Goal: Task Accomplishment & Management: Manage account settings

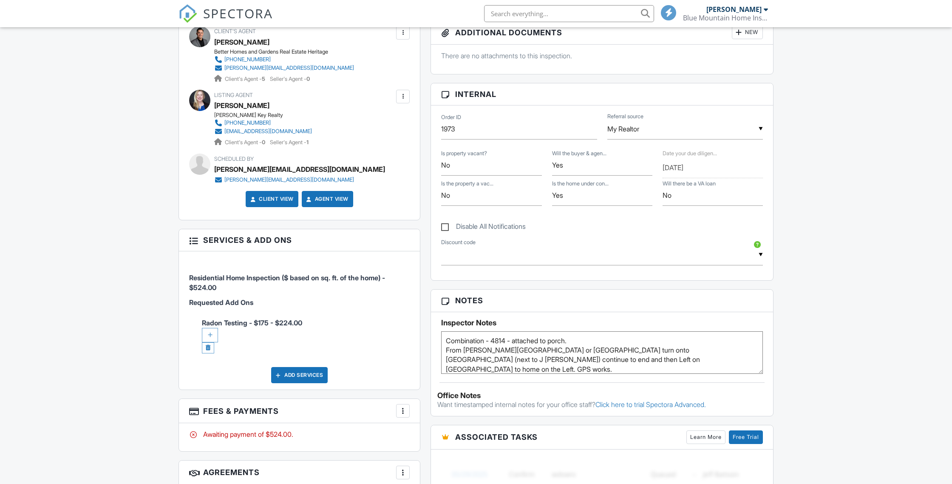
scroll to position [421, 0]
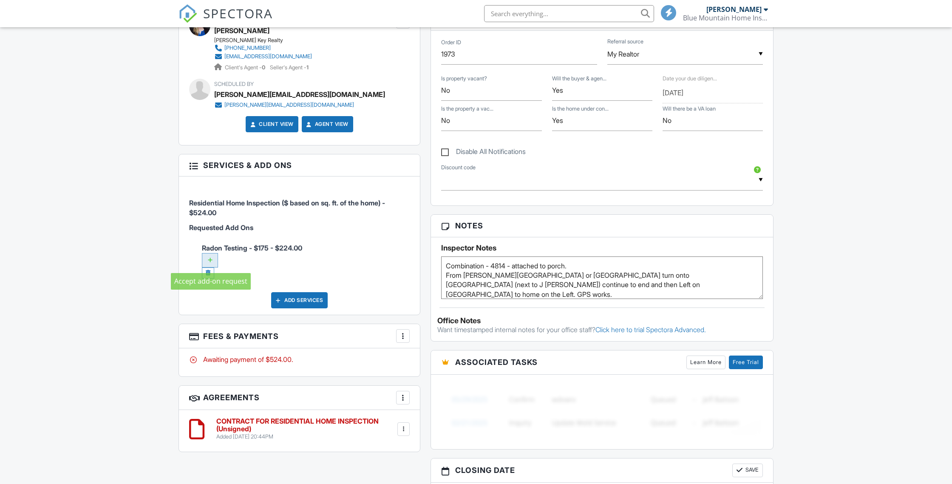
click at [211, 258] on div at bounding box center [210, 260] width 16 height 14
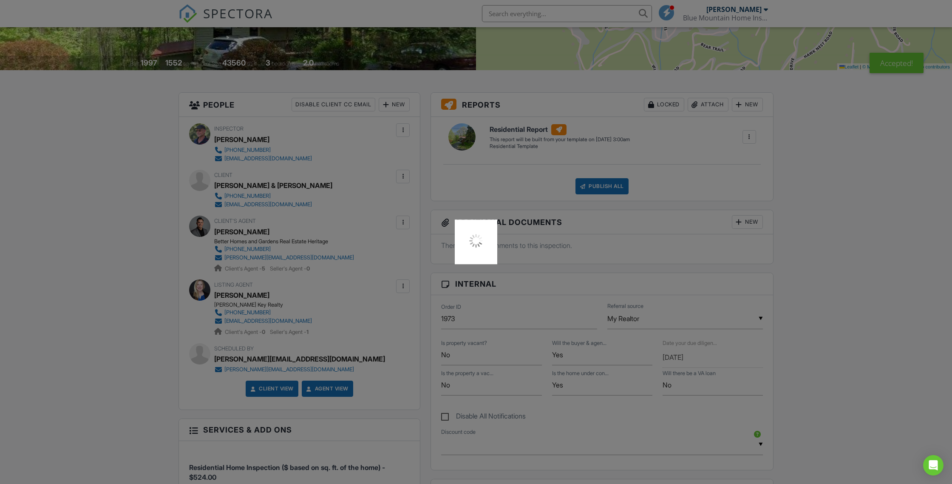
scroll to position [167, 0]
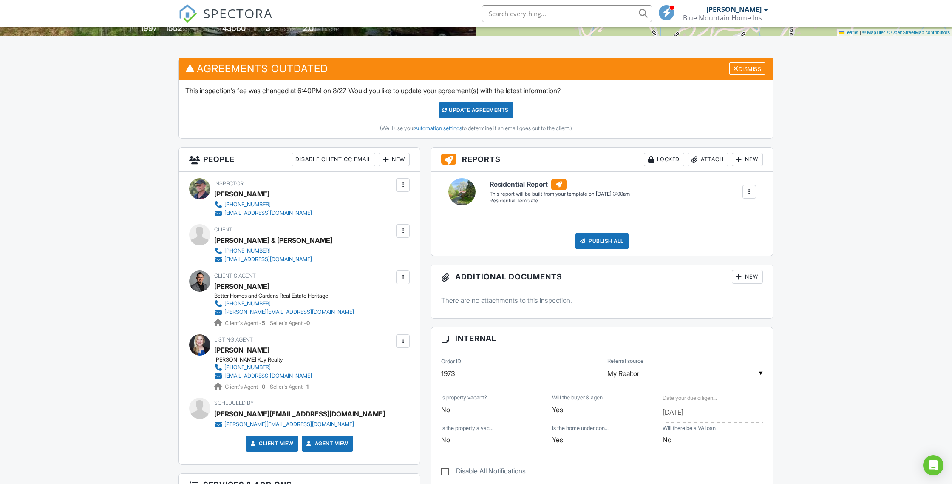
scroll to position [191, 0]
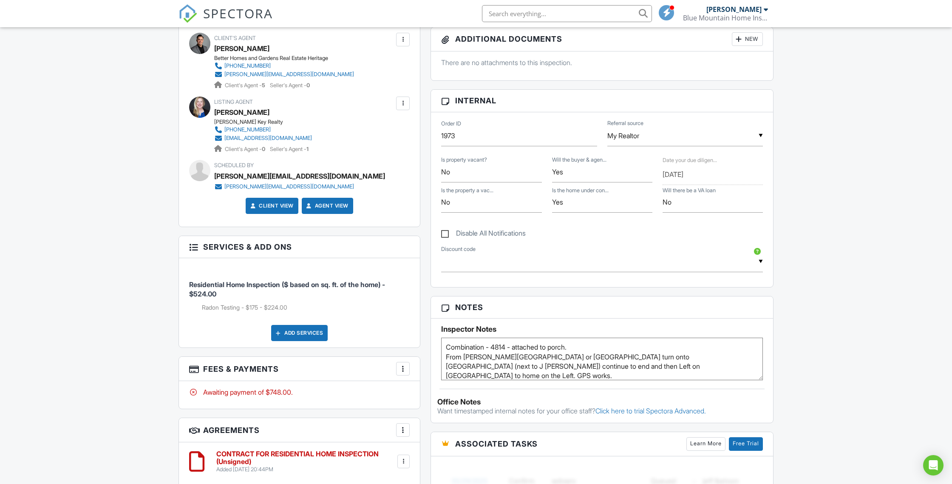
scroll to position [436, 0]
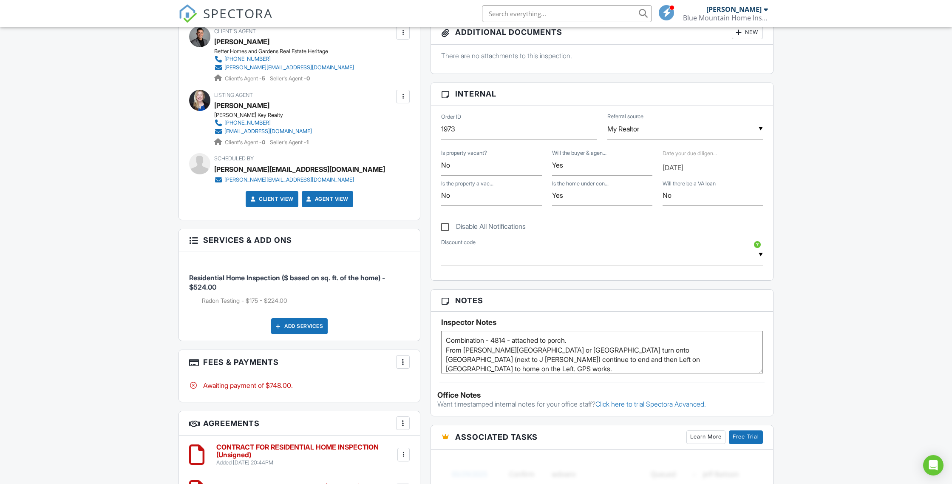
click at [444, 227] on label "Disable All Notifications" at bounding box center [483, 227] width 85 height 11
click at [444, 225] on input "Disable All Notifications" at bounding box center [444, 222] width 6 height 6
checkbox input "true"
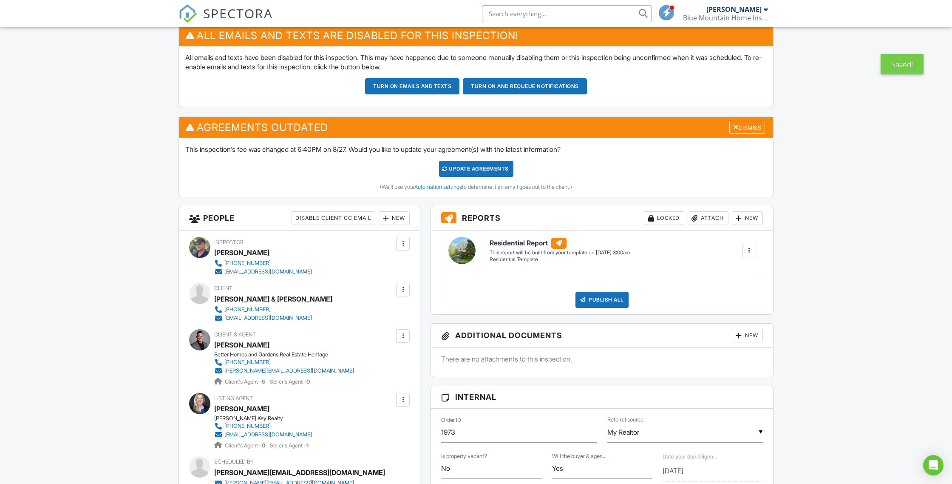
scroll to position [180, 0]
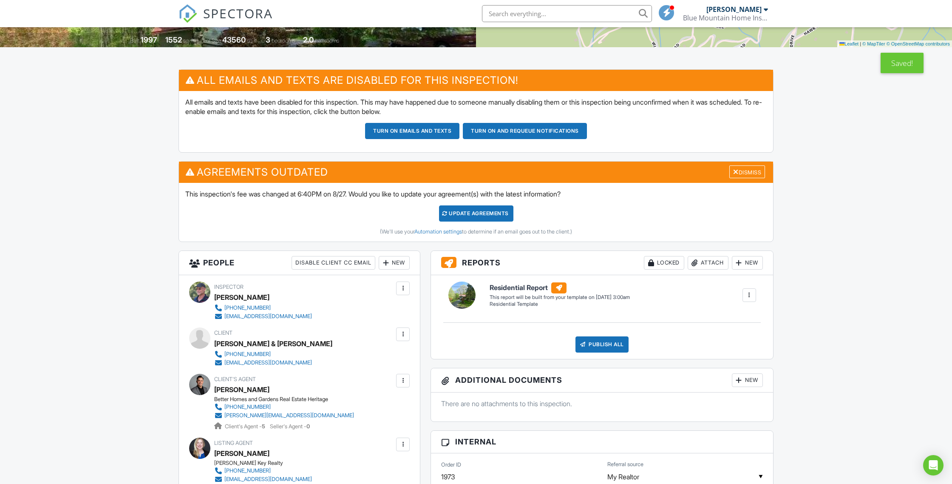
click at [481, 214] on div "Update Agreements" at bounding box center [476, 213] width 74 height 16
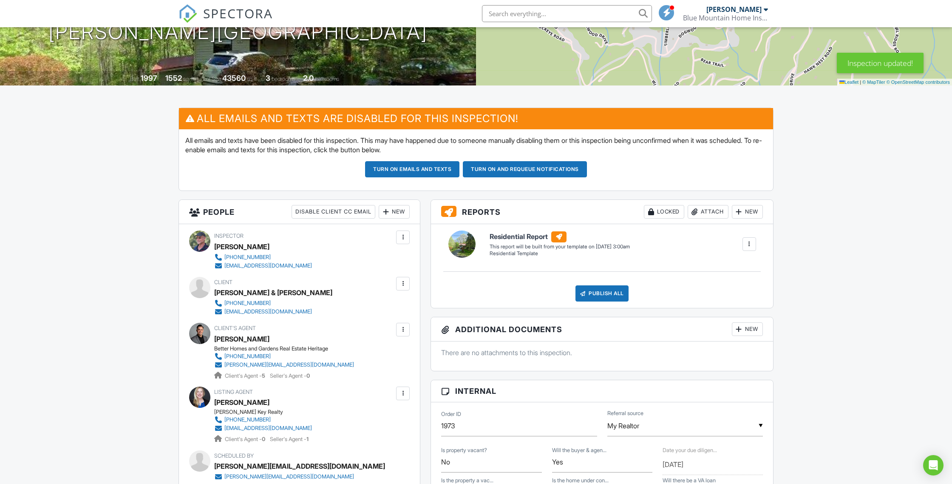
click at [400, 169] on button "Turn on emails and texts" at bounding box center [412, 169] width 94 height 16
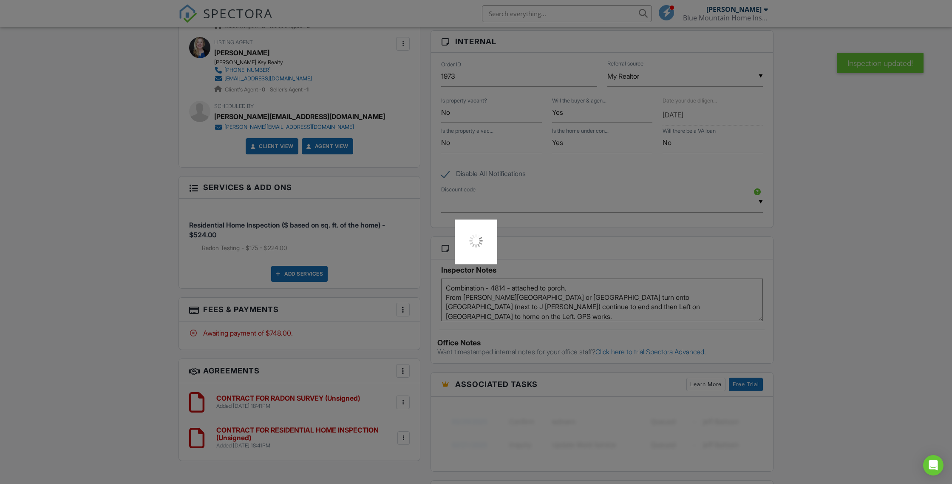
scroll to position [875, 0]
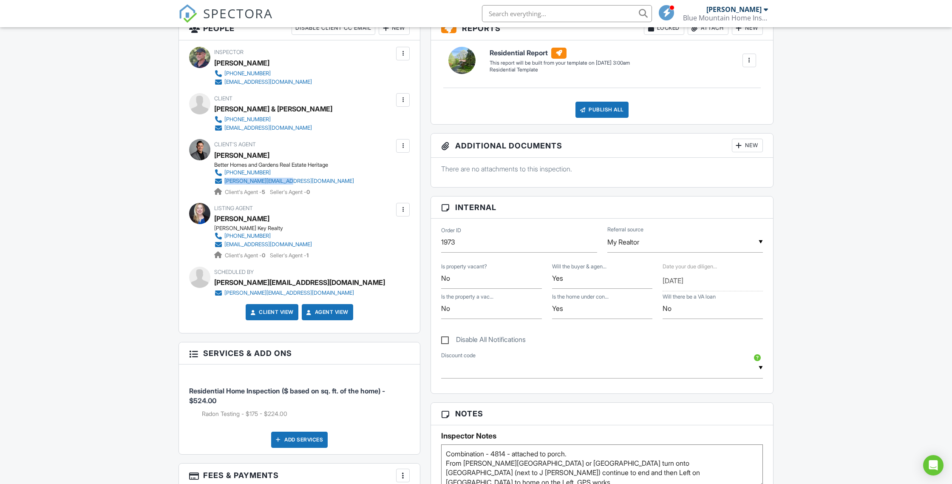
scroll to position [241, 0]
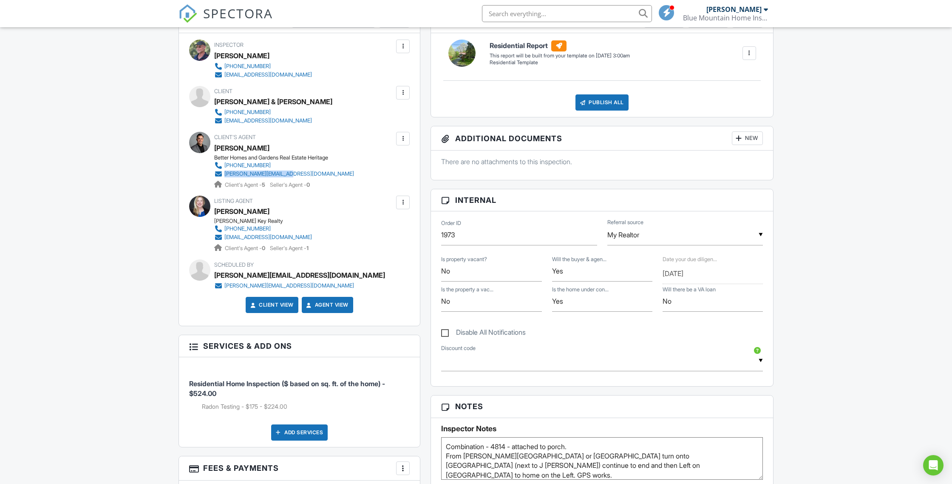
click at [271, 304] on link "Client View" at bounding box center [271, 304] width 45 height 8
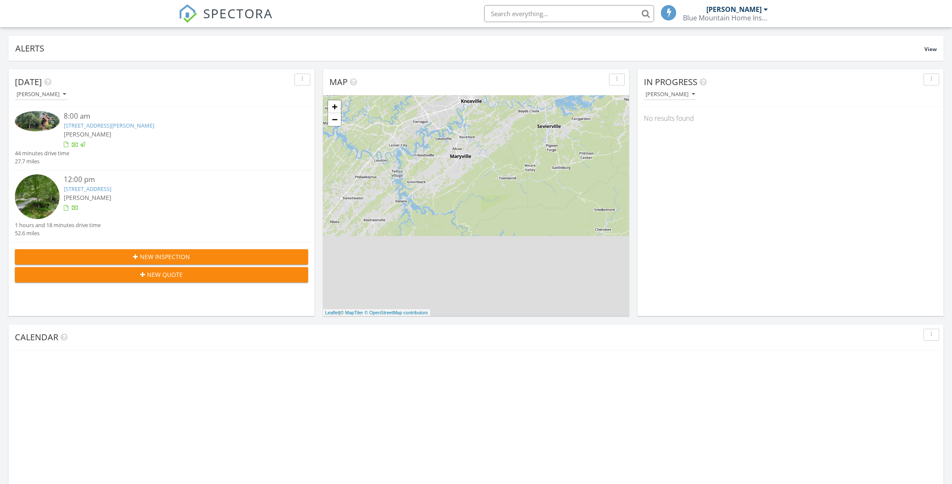
scroll to position [392, 0]
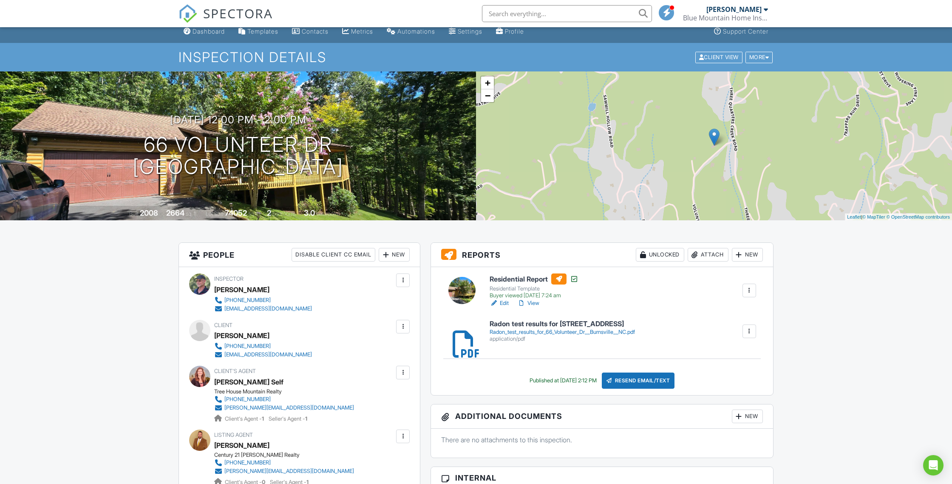
scroll to position [8, 0]
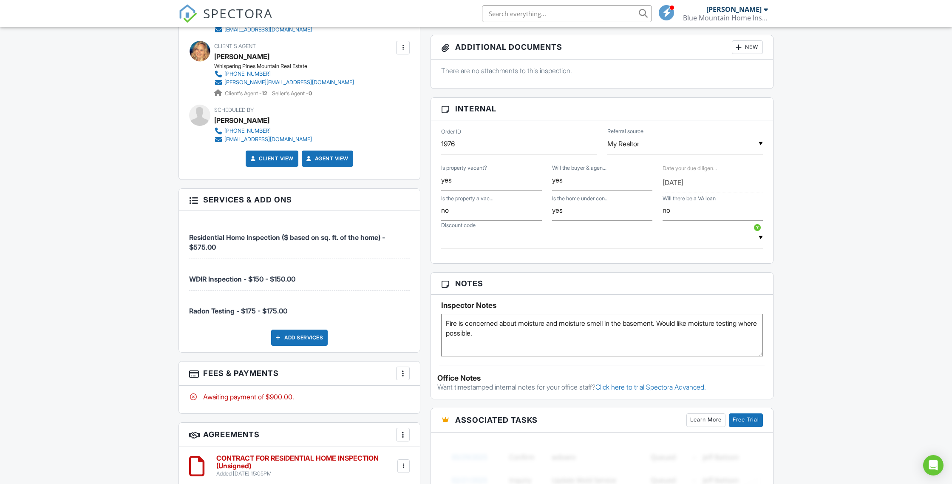
scroll to position [399, 0]
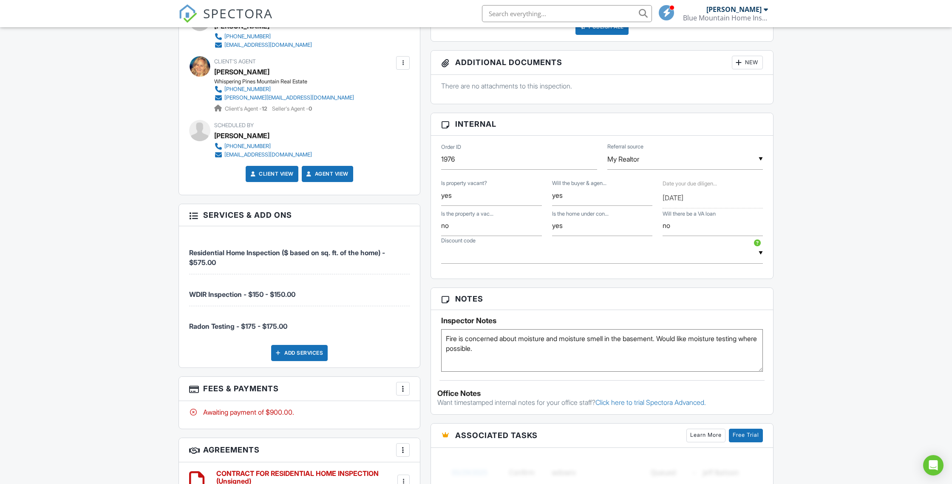
drag, startPoint x: 457, startPoint y: 337, endPoint x: 433, endPoint y: 337, distance: 23.8
click at [433, 337] on div "Inspector Notes Fire is concerned about moisture and moisture smell in the base…" at bounding box center [602, 341] width 342 height 62
click at [529, 350] on textarea "Fire is concerned about moisture and moisture smell in the basement. Would like…" at bounding box center [602, 350] width 322 height 42
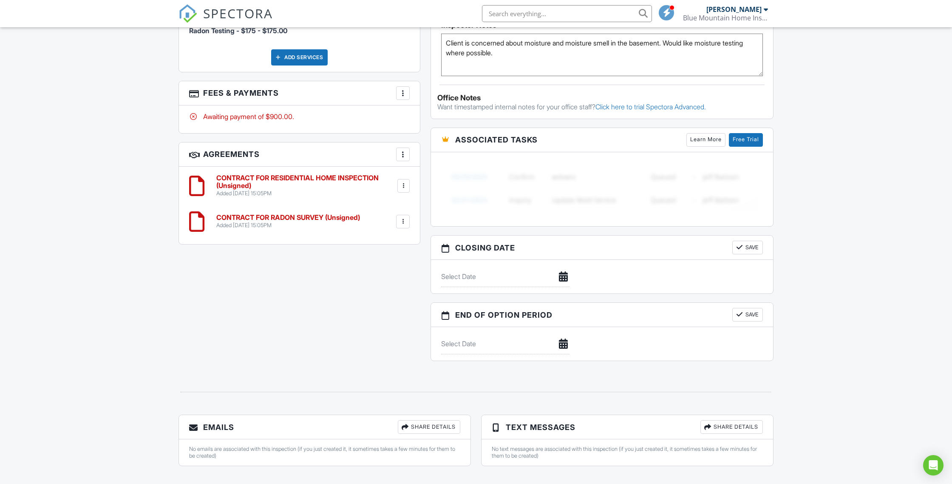
scroll to position [707, 0]
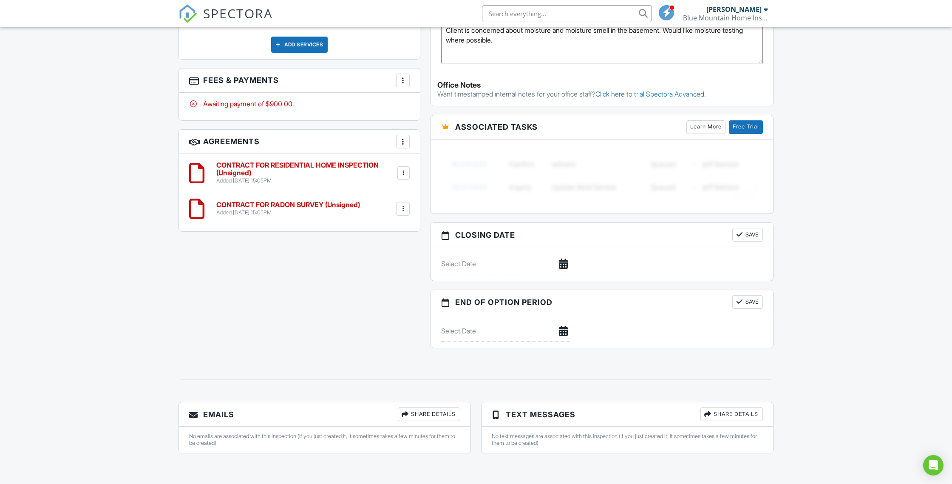
type textarea "Client is concerned about moisture and moisture smell in the basement. Would li…"
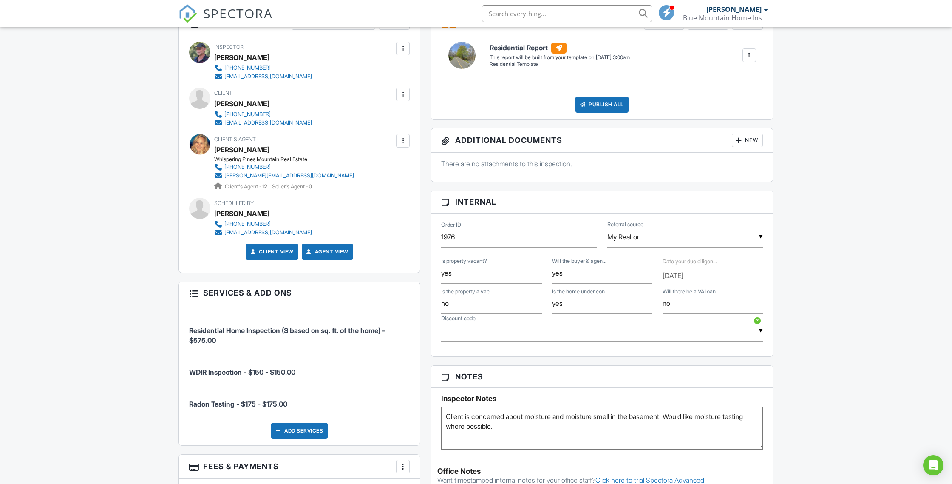
scroll to position [0, 0]
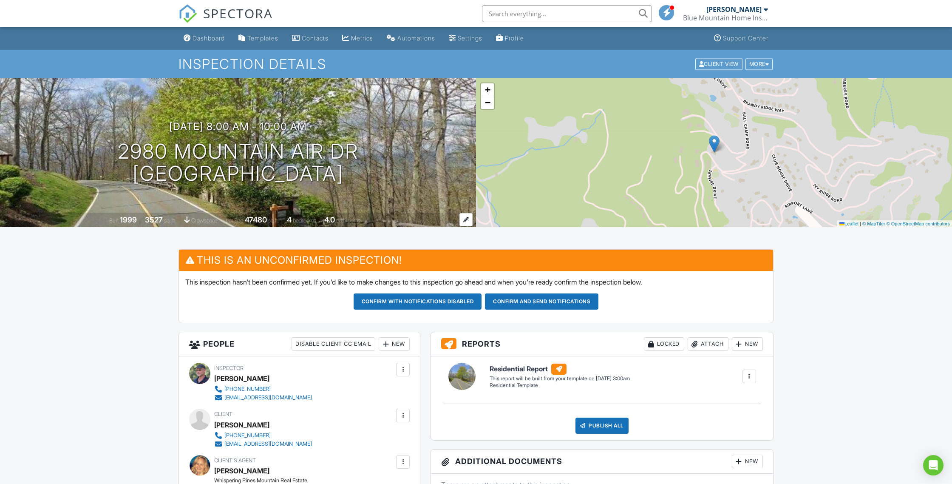
click at [351, 218] on span "bathrooms" at bounding box center [348, 220] width 24 height 6
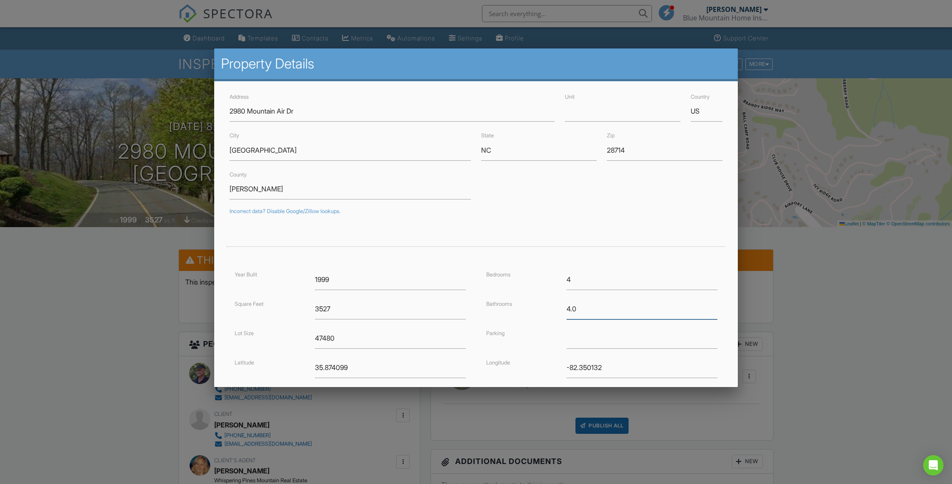
drag, startPoint x: 604, startPoint y: 308, endPoint x: 548, endPoint y: 307, distance: 55.7
click at [548, 307] on div "Bathrooms 4.0" at bounding box center [601, 308] width 241 height 21
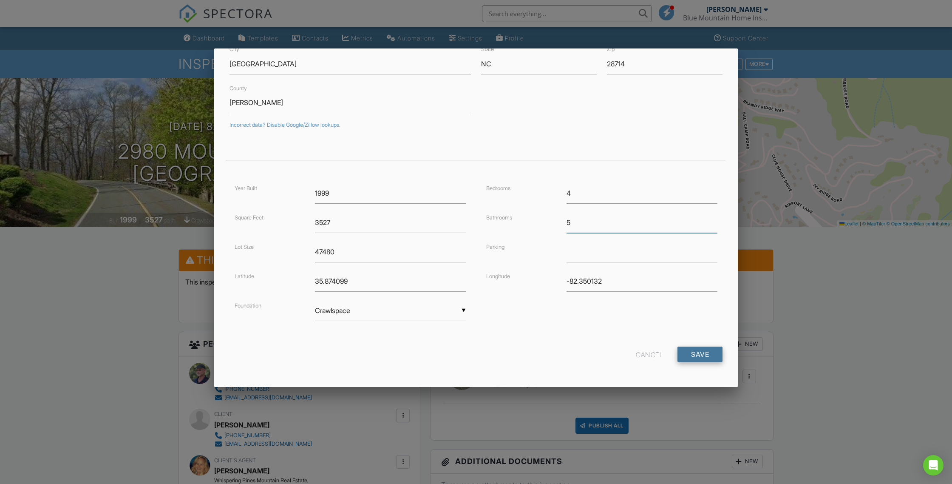
type input "5"
drag, startPoint x: 699, startPoint y: 351, endPoint x: 694, endPoint y: 351, distance: 5.2
click at [699, 351] on input "Save" at bounding box center [699, 353] width 45 height 15
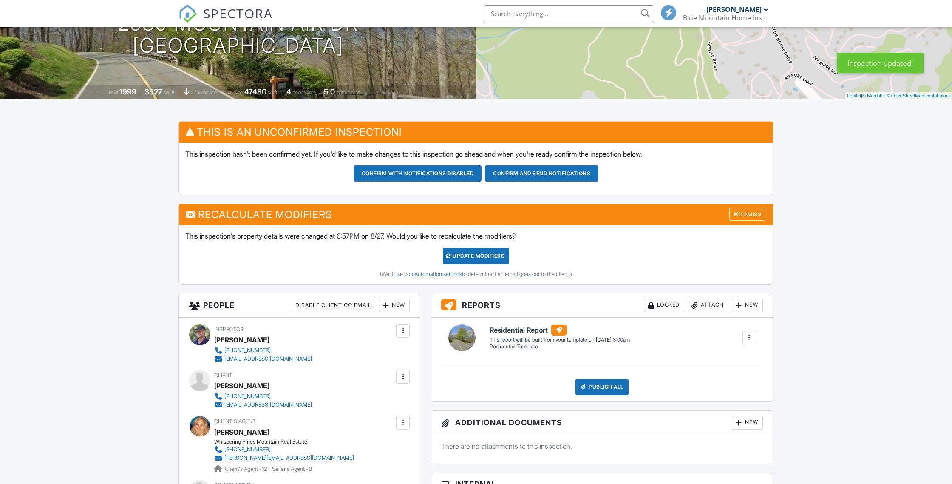
click at [476, 263] on div "UPDATE Modifiers" at bounding box center [476, 256] width 67 height 16
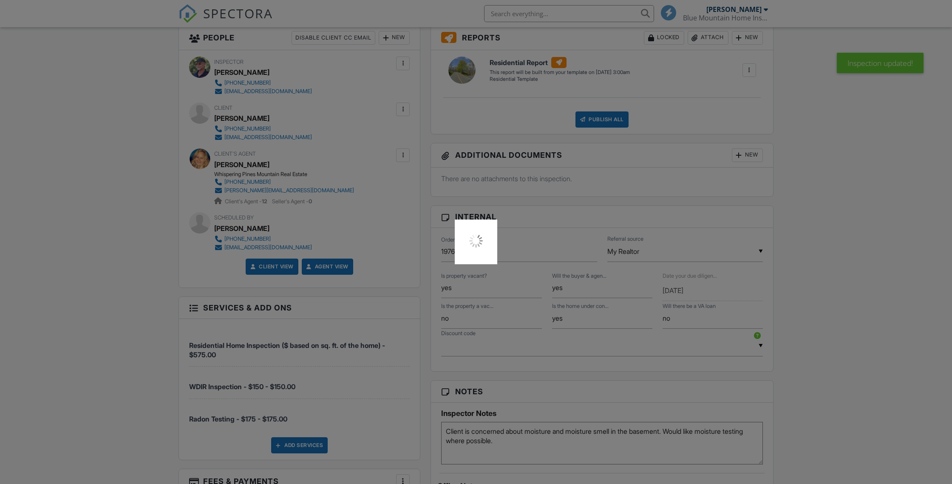
scroll to position [422, 0]
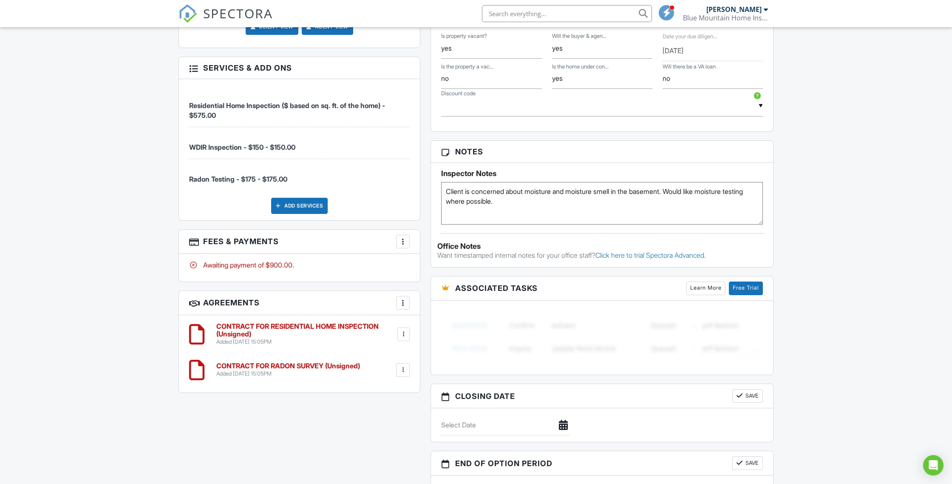
scroll to position [544, 0]
click at [399, 244] on div at bounding box center [403, 242] width 8 height 8
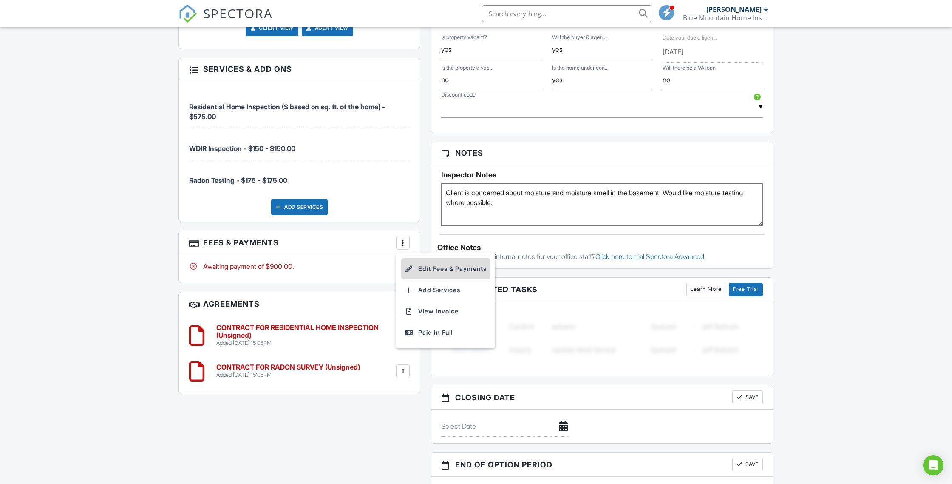
click at [419, 272] on li "Edit Fees & Payments" at bounding box center [445, 268] width 89 height 21
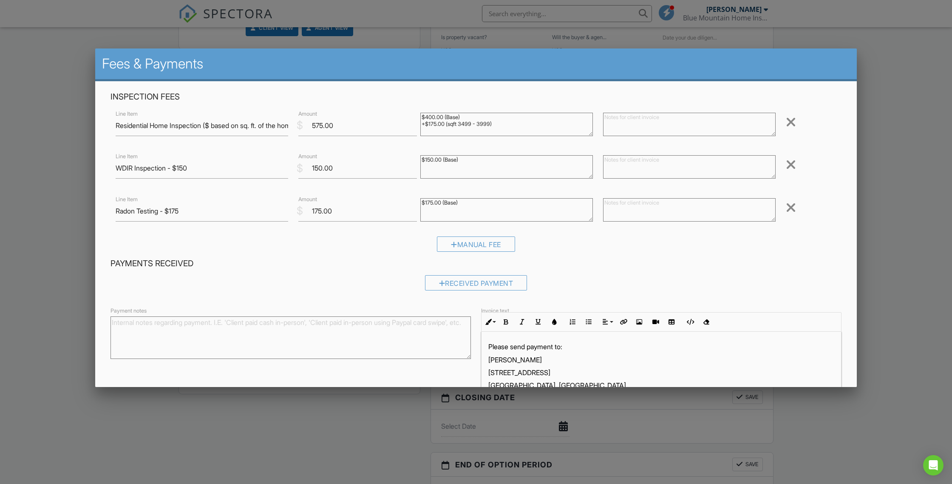
click at [464, 157] on textarea "$150.00 (Base)" at bounding box center [506, 166] width 173 height 23
type textarea "$150.00 (Base) +$65.00 trip fee"
click at [292, 162] on div "Line Item WDIR Inspection - $150 $ Amount 150.00 $150.00 (Base) Remove" at bounding box center [475, 168] width 731 height 34
type input "215.00"
drag, startPoint x: 182, startPoint y: 168, endPoint x: 203, endPoint y: 168, distance: 20.8
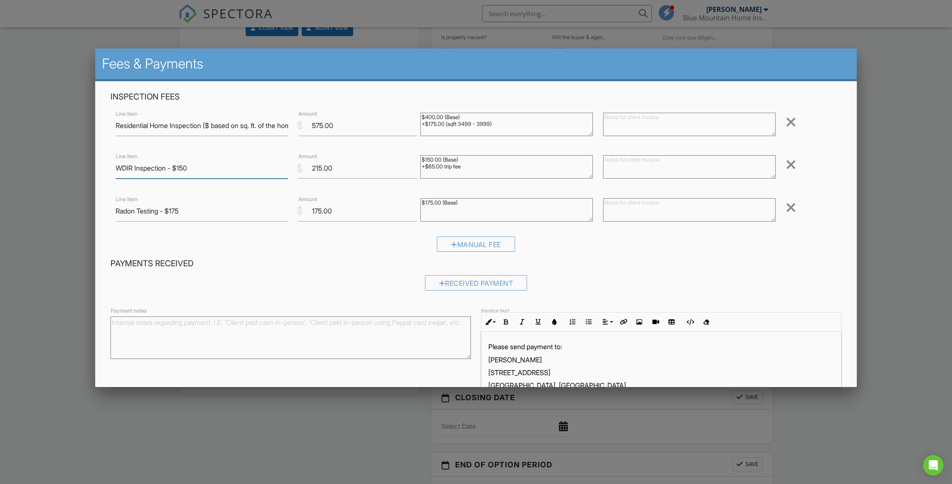
click at [203, 169] on input "WDIR Inspection - $150" at bounding box center [202, 168] width 173 height 21
drag, startPoint x: 211, startPoint y: 166, endPoint x: 191, endPoint y: 169, distance: 20.6
click at [191, 169] on input "WDIR Inspection - $215.00" at bounding box center [202, 168] width 173 height 21
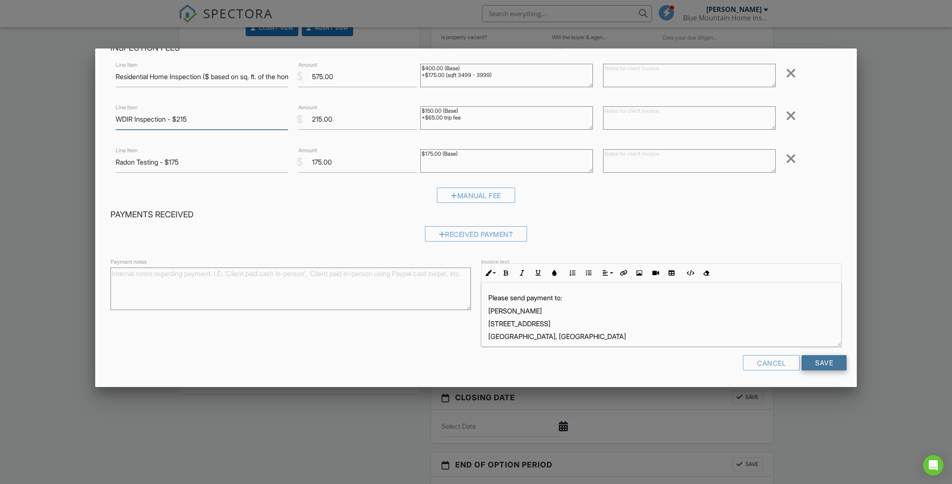
type input "WDIR Inspection - $215"
click at [825, 362] on input "Save" at bounding box center [824, 362] width 45 height 15
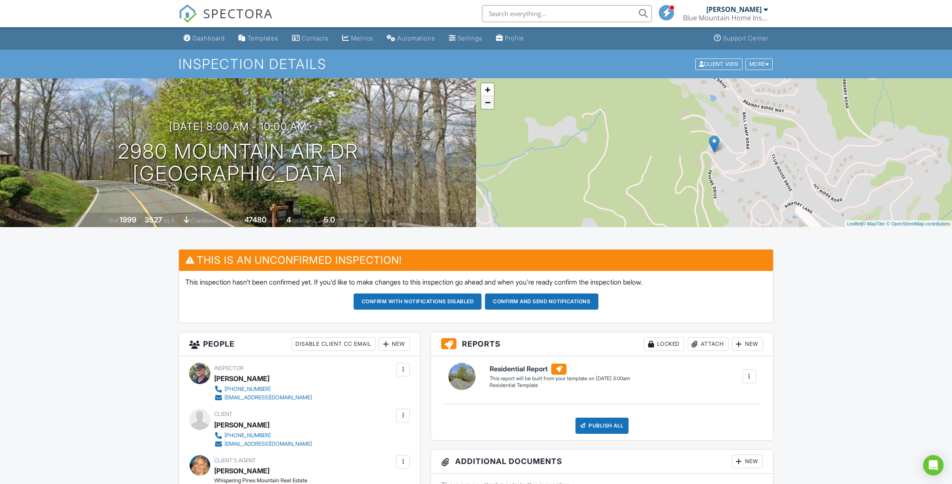
click at [491, 104] on link "−" at bounding box center [487, 102] width 13 height 13
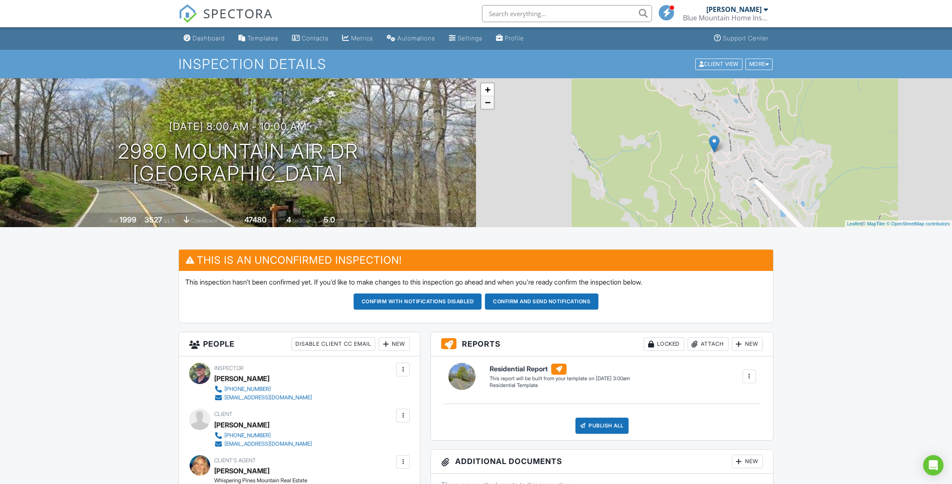
click at [491, 104] on link "−" at bounding box center [487, 102] width 13 height 13
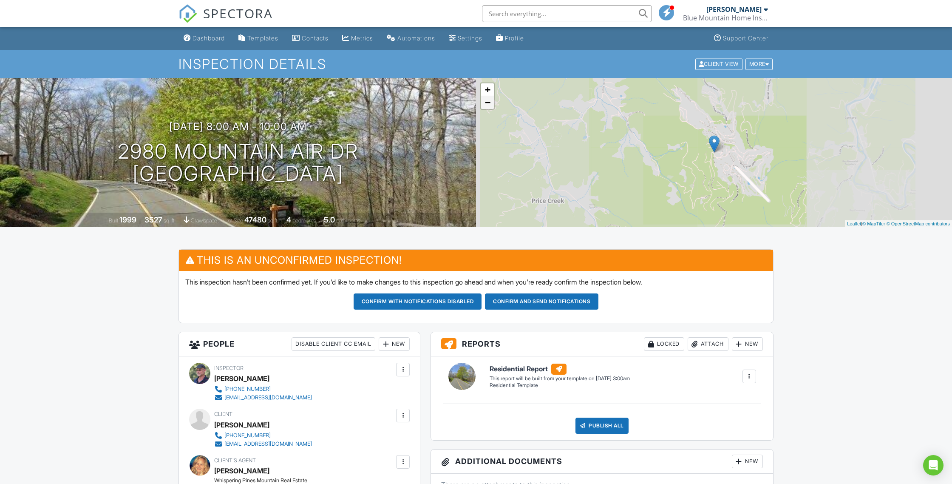
click at [491, 104] on link "−" at bounding box center [487, 102] width 13 height 13
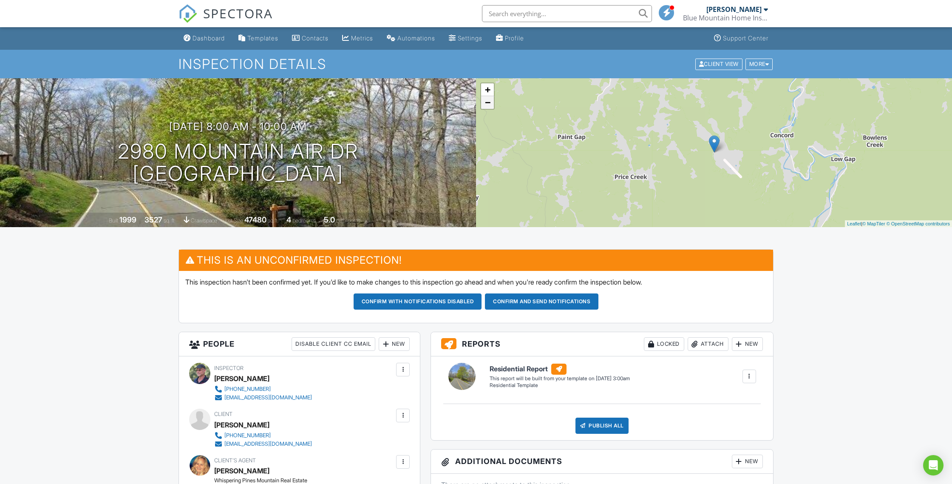
click at [491, 104] on link "−" at bounding box center [487, 102] width 13 height 13
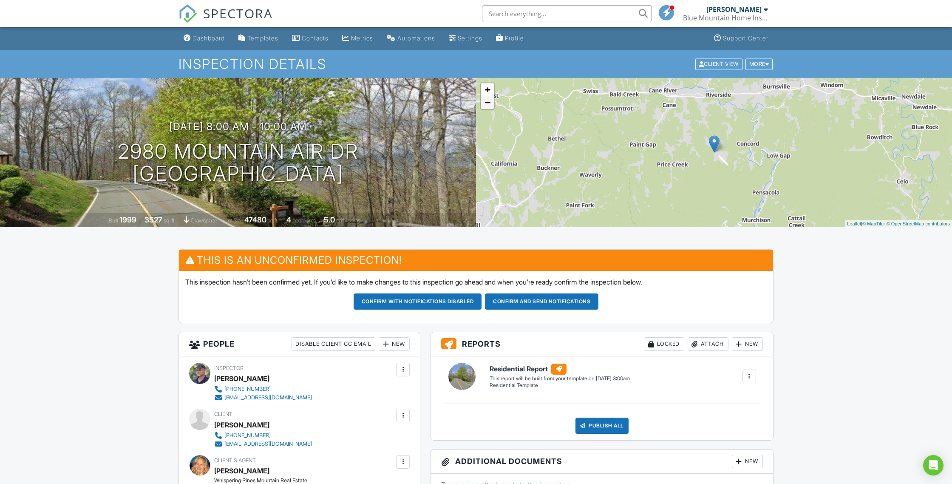
click at [491, 104] on link "−" at bounding box center [487, 102] width 13 height 13
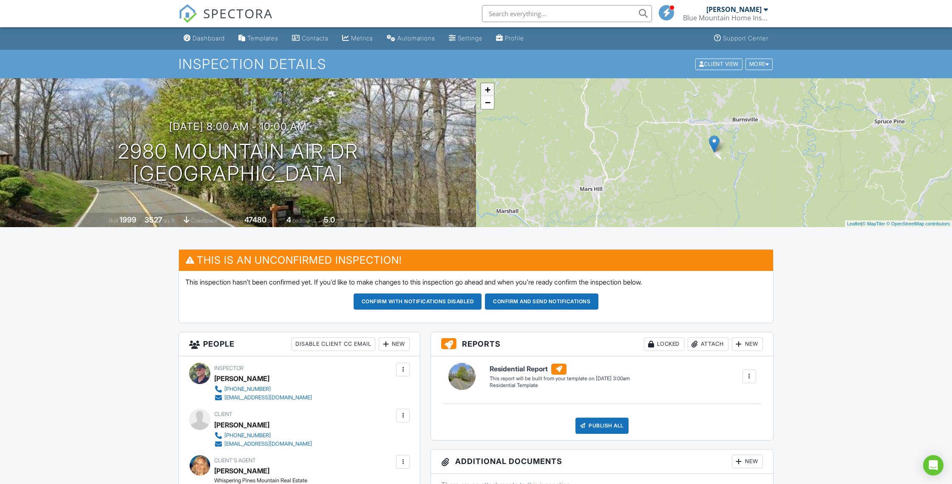
click at [489, 86] on link "+" at bounding box center [487, 89] width 13 height 13
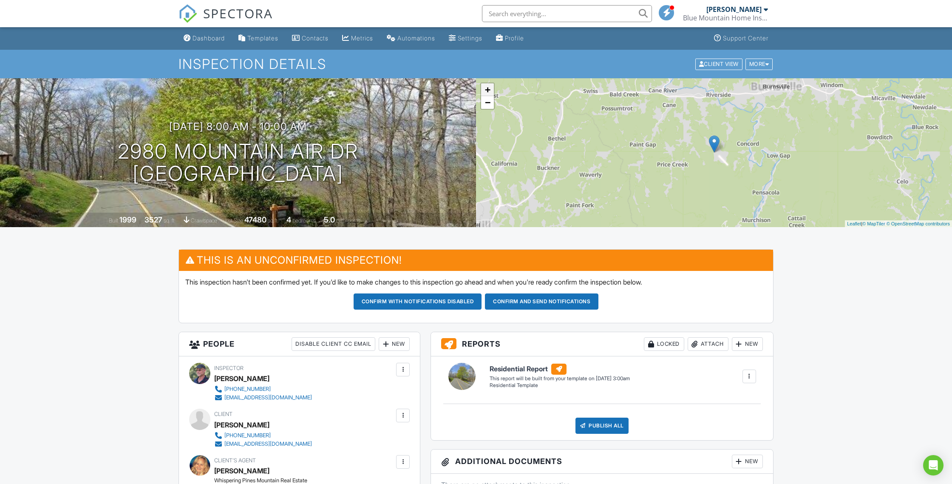
click at [489, 86] on link "+" at bounding box center [487, 89] width 13 height 13
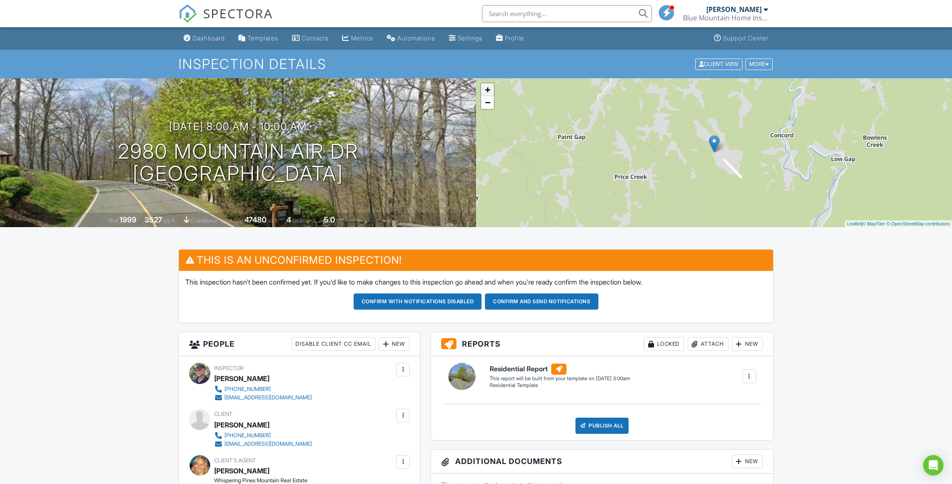
click at [489, 86] on link "+" at bounding box center [487, 89] width 13 height 13
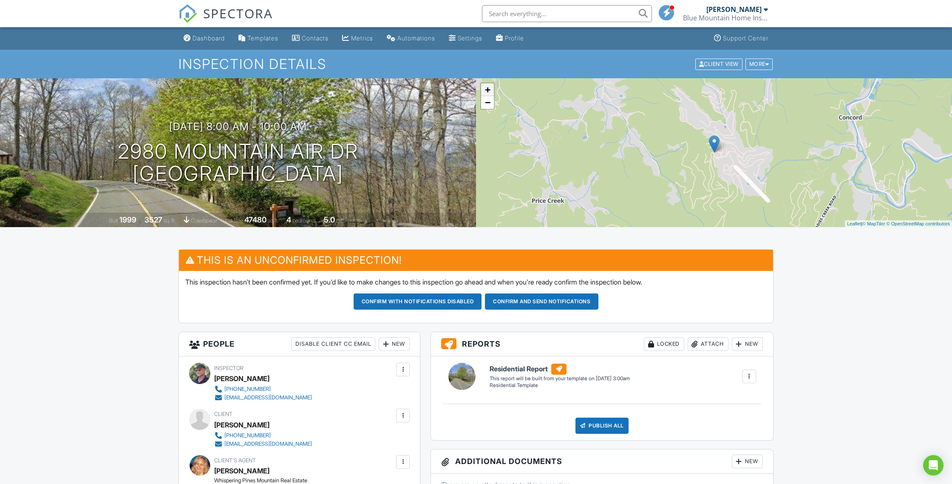
click at [489, 86] on link "+" at bounding box center [487, 89] width 13 height 13
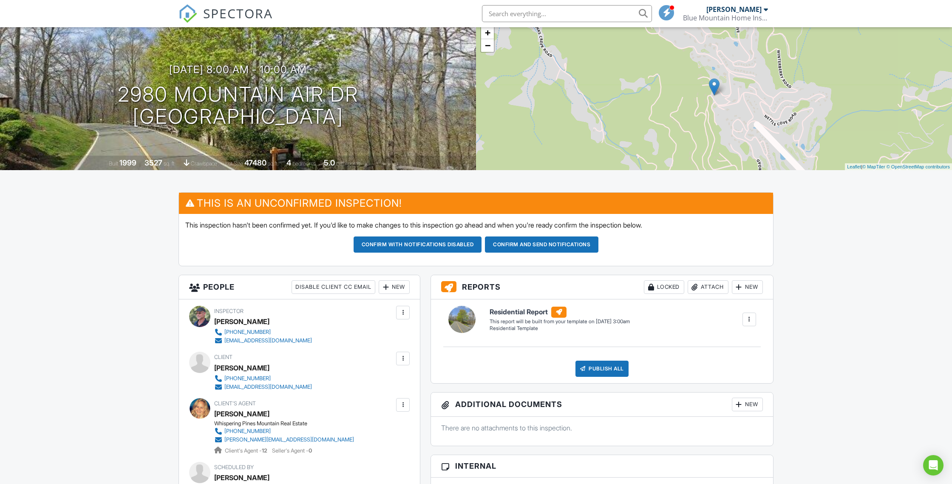
scroll to position [3, 0]
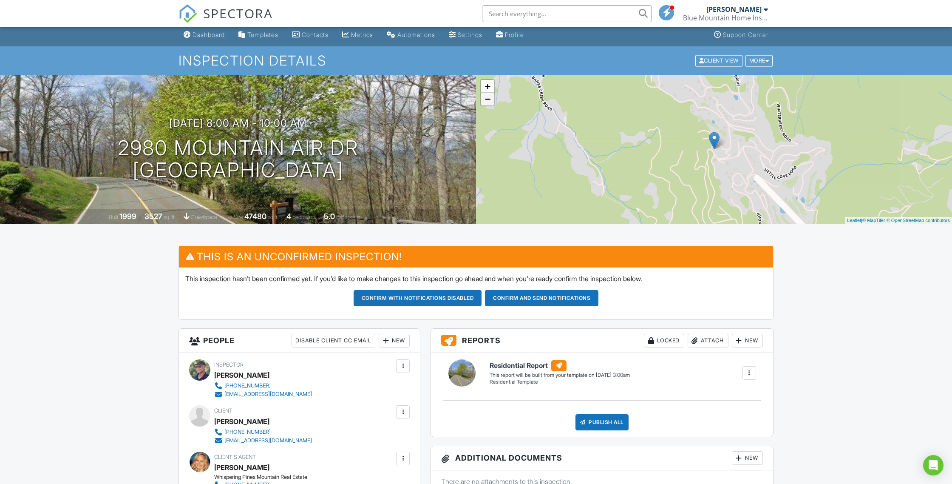
click at [487, 102] on link "−" at bounding box center [487, 99] width 13 height 13
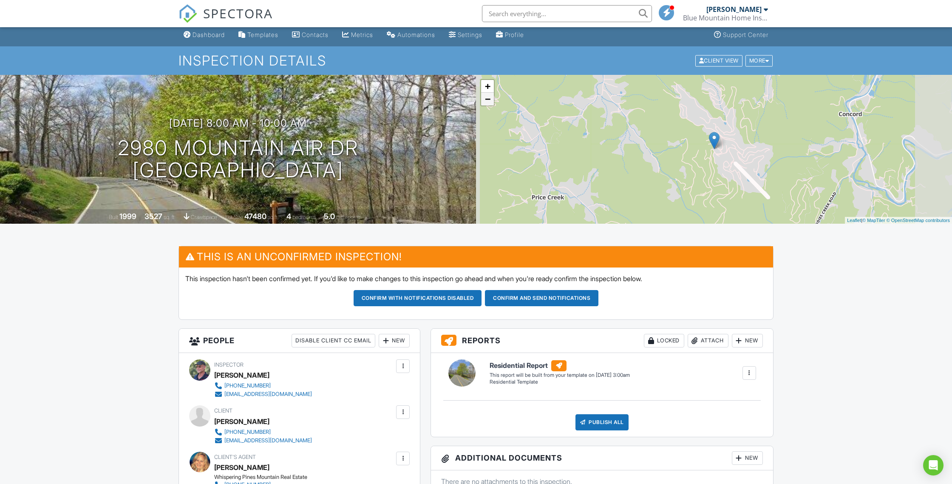
click at [488, 102] on link "−" at bounding box center [487, 99] width 13 height 13
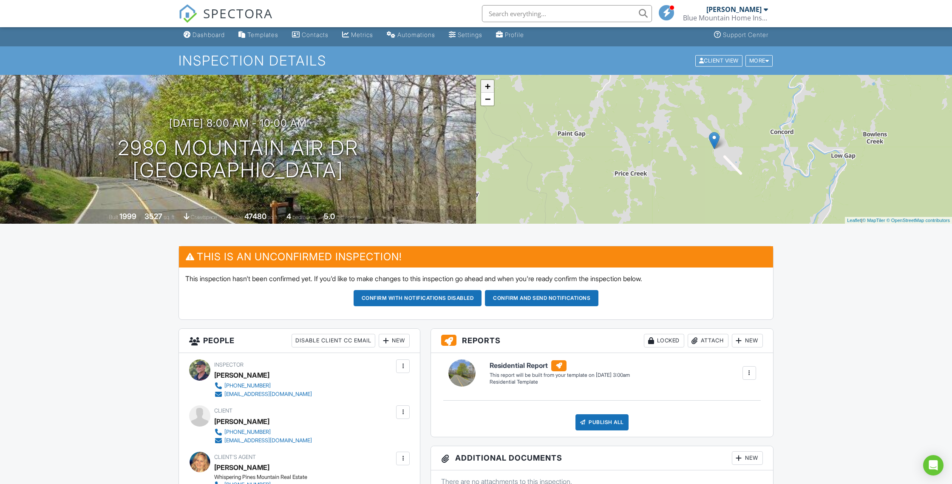
click at [487, 86] on link "+" at bounding box center [487, 86] width 13 height 13
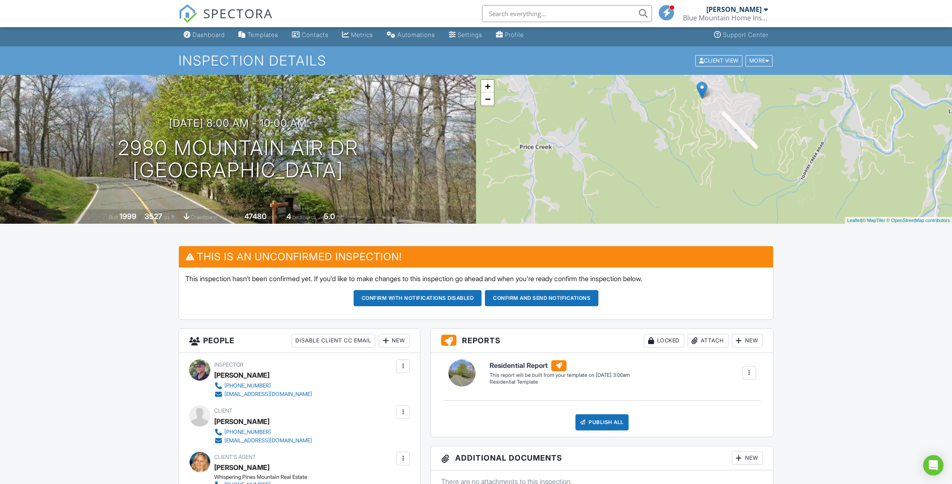
drag, startPoint x: 833, startPoint y: 176, endPoint x: 821, endPoint y: 132, distance: 45.8
click at [822, 130] on div "+ − Leaflet | © MapTiler © OpenStreetMap contributors" at bounding box center [714, 149] width 476 height 149
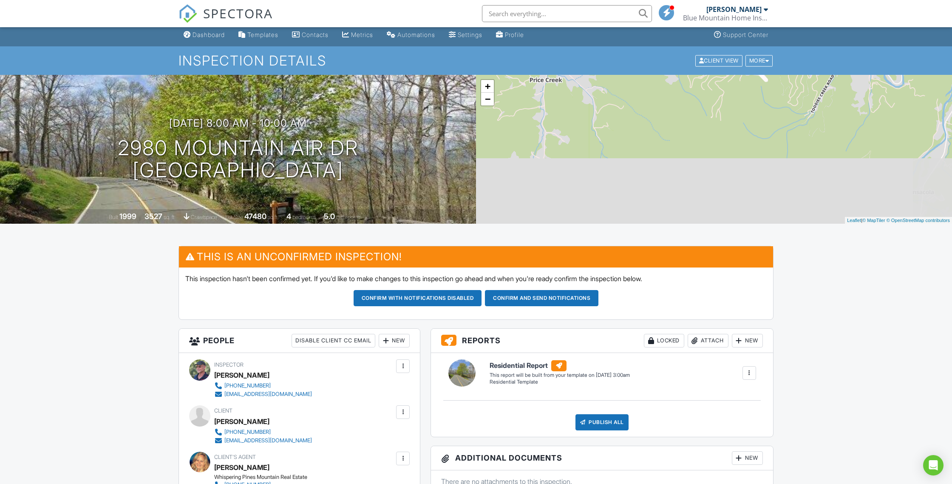
drag, startPoint x: 686, startPoint y: 180, endPoint x: 691, endPoint y: 127, distance: 53.0
click at [691, 127] on div "+ − Leaflet | © MapTiler © OpenStreetMap contributors" at bounding box center [714, 149] width 476 height 149
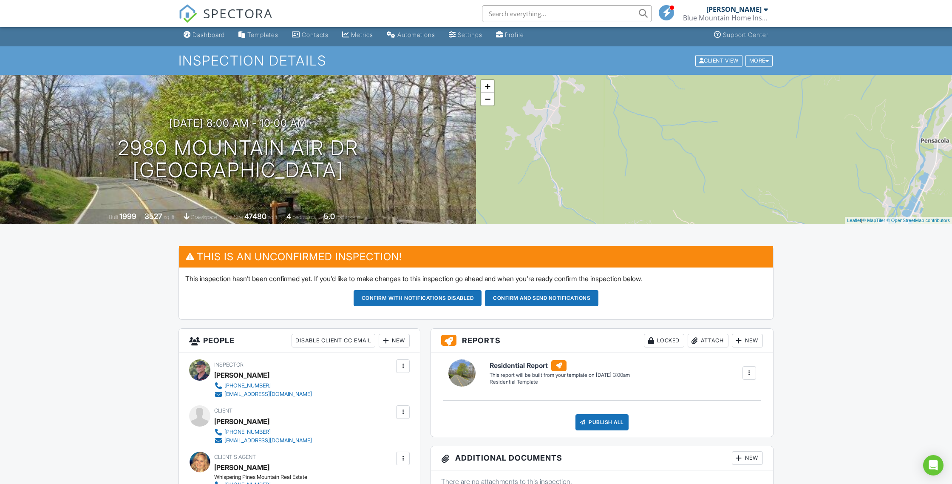
drag, startPoint x: 696, startPoint y: 159, endPoint x: 708, endPoint y: 120, distance: 41.3
click at [708, 120] on div "+ − Leaflet | © MapTiler © OpenStreetMap contributors" at bounding box center [714, 149] width 476 height 149
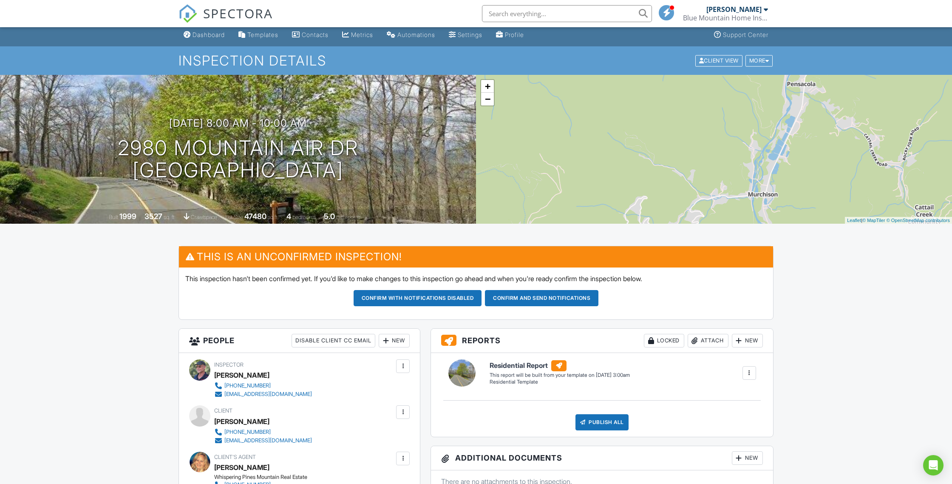
drag, startPoint x: 822, startPoint y: 170, endPoint x: 694, endPoint y: 113, distance: 140.6
click at [694, 113] on div "+ − Leaflet | © MapTiler © OpenStreetMap contributors" at bounding box center [714, 149] width 476 height 149
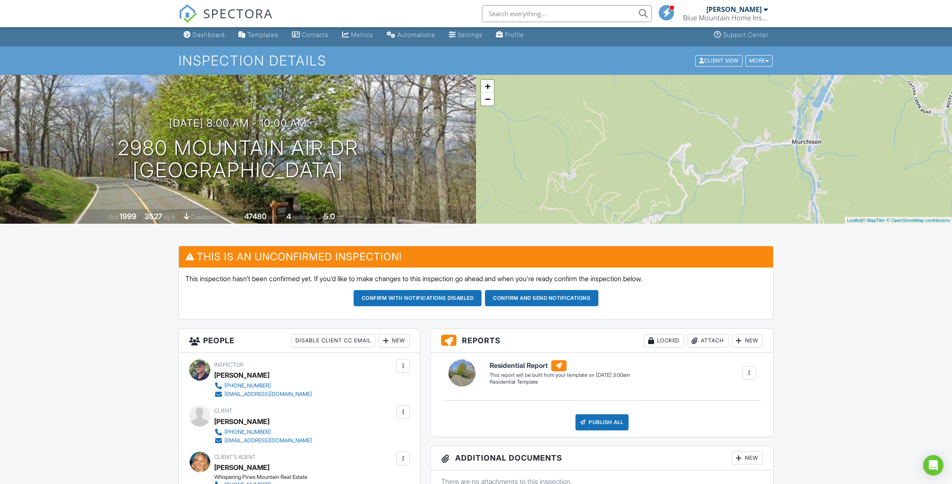
drag, startPoint x: 671, startPoint y: 177, endPoint x: 715, endPoint y: 124, distance: 69.2
click at [715, 124] on div "+ − Leaflet | © MapTiler © OpenStreetMap contributors" at bounding box center [714, 149] width 476 height 149
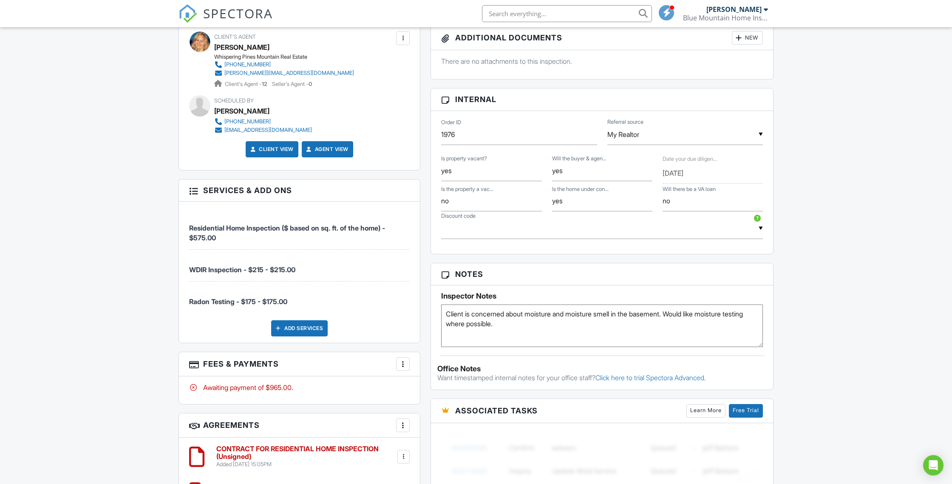
scroll to position [426, 0]
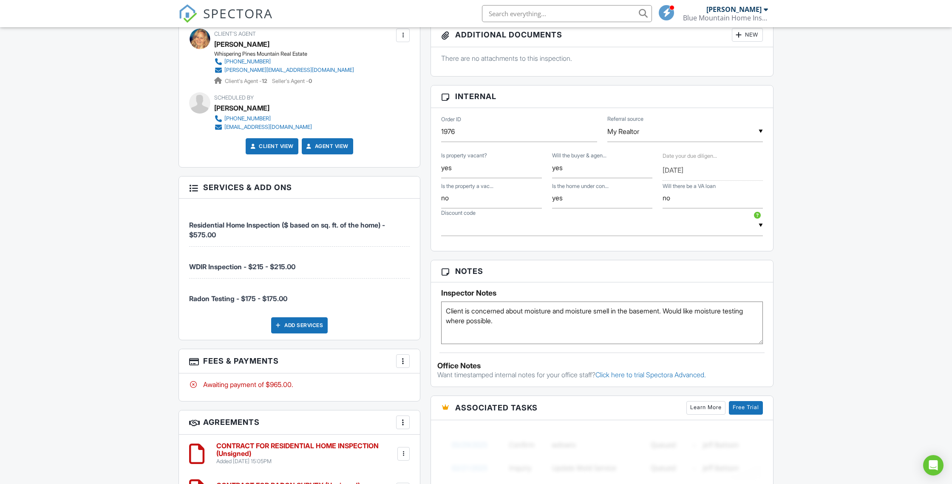
drag, startPoint x: 524, startPoint y: 323, endPoint x: 531, endPoint y: 322, distance: 6.5
click at [524, 323] on textarea "Client is concerned about moisture and moisture smell in the basement. Would li…" at bounding box center [602, 322] width 322 height 42
paste textarea "Combination 4426 Front Door"
click at [462, 310] on textarea "Client is concerned about moisture and moisture smell in the basement. Would li…" at bounding box center [602, 322] width 322 height 42
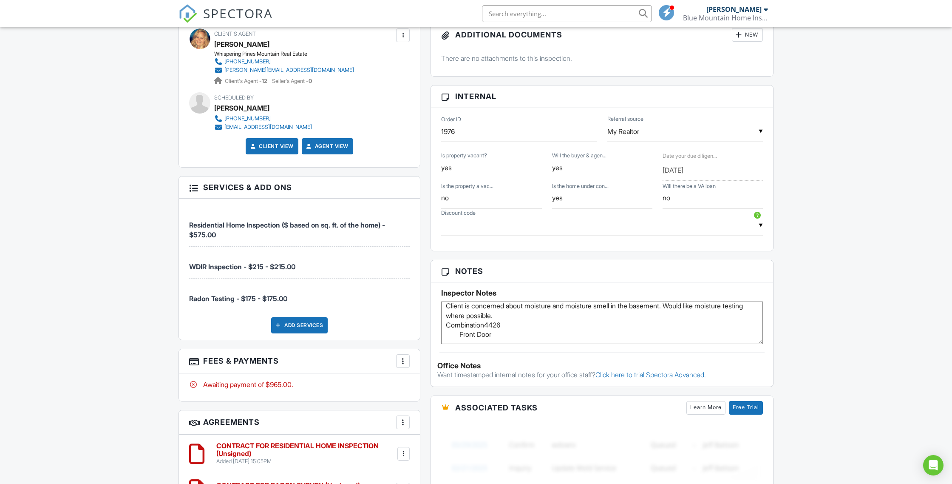
scroll to position [19, 0]
click at [460, 318] on textarea "Client is concerned about moisture and moisture smell in the basement. Would li…" at bounding box center [602, 322] width 322 height 42
click at [560, 317] on textarea "Client is concerned about moisture and moisture smell in the basement. Would li…" at bounding box center [602, 322] width 322 height 42
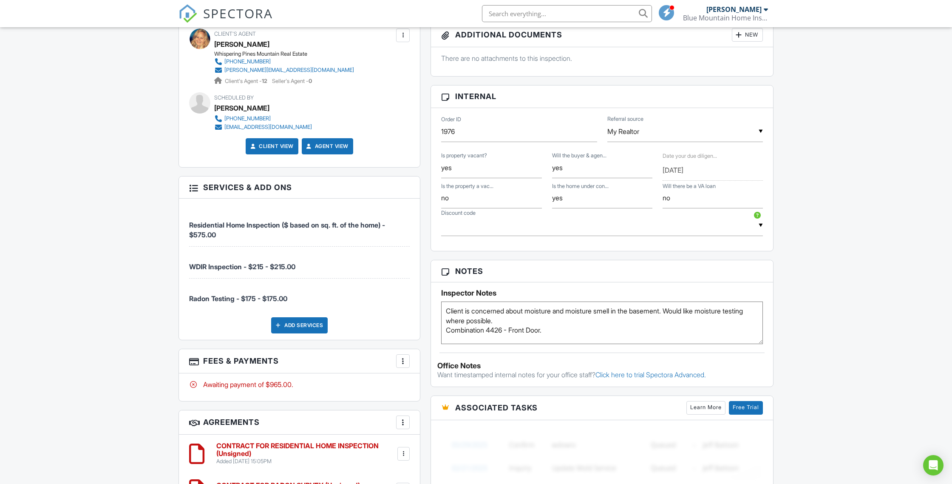
paste textarea "Use GIS, from Mountain Air gatehouse follow Mountain Air Dr 3 miles to the hous…"
click at [467, 337] on textarea "Client is concerned about moisture and moisture smell in the basement. Would li…" at bounding box center [602, 322] width 322 height 42
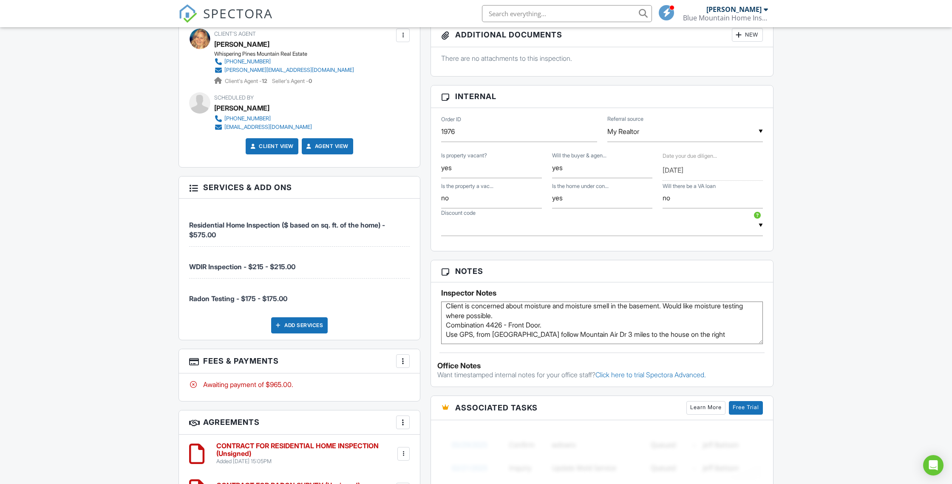
click at [752, 317] on textarea "Client is concerned about moisture and moisture smell in the basement. Would li…" at bounding box center [602, 322] width 322 height 42
drag, startPoint x: 753, startPoint y: 315, endPoint x: 751, endPoint y: 346, distance: 31.1
click at [751, 346] on div "Notes Inspector Notes Client is concerned about moisture and moisture smell in …" at bounding box center [602, 323] width 343 height 127
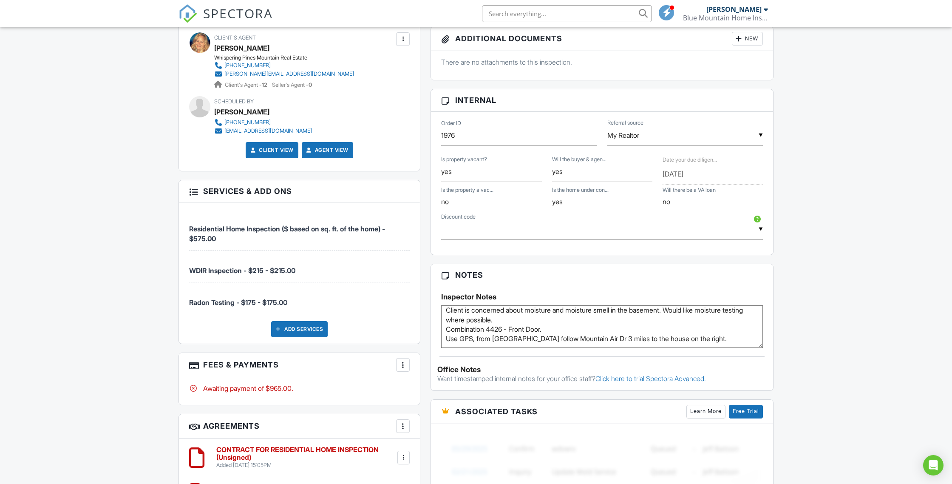
scroll to position [453, 0]
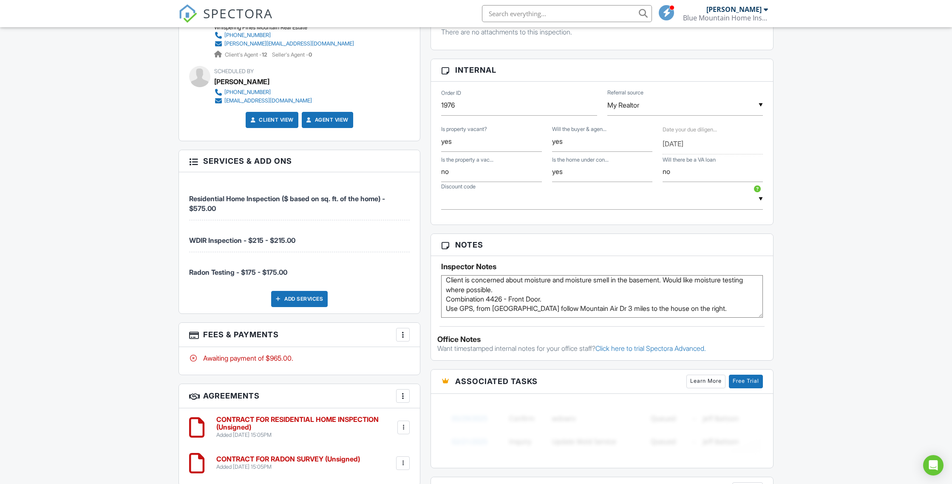
type textarea "Client is concerned about moisture and moisture smell in the basement. Would li…"
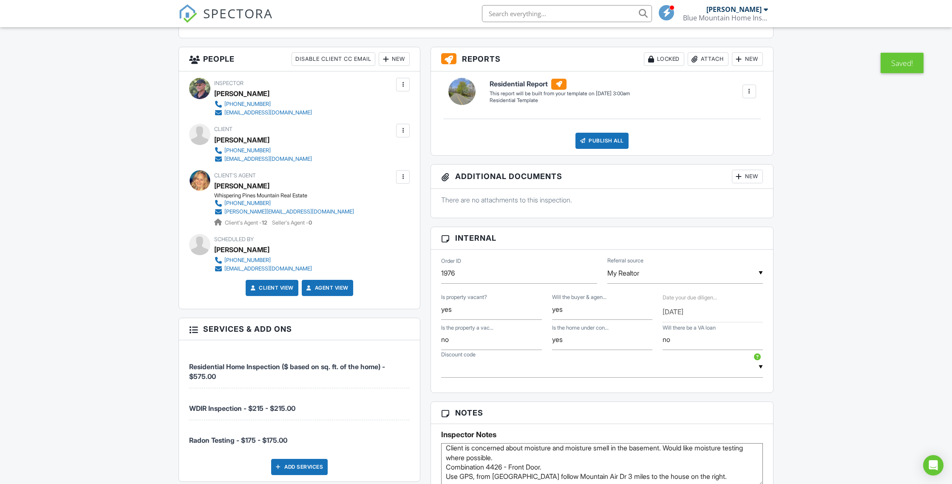
scroll to position [284, 0]
click at [393, 57] on div "New" at bounding box center [394, 60] width 31 height 14
click at [399, 101] on li "Listing Agent" at bounding box center [425, 106] width 84 height 21
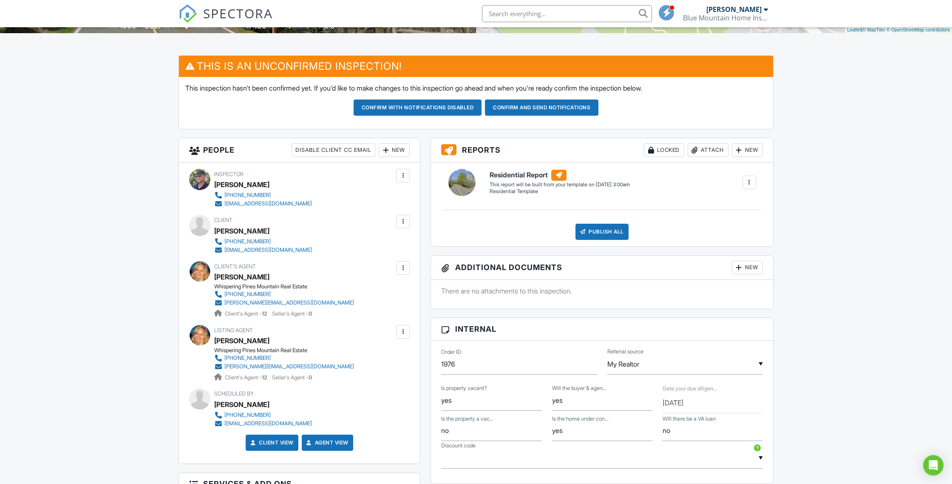
scroll to position [270, 0]
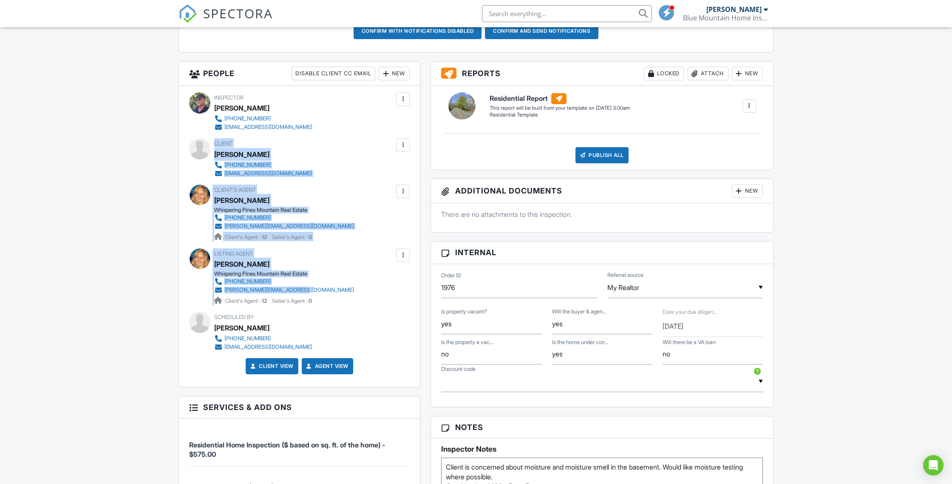
drag, startPoint x: 215, startPoint y: 141, endPoint x: 331, endPoint y: 286, distance: 186.5
click at [331, 286] on div "Inspector [PERSON_NAME] [PHONE_NUMBER] [EMAIL_ADDRESS][DOMAIN_NAME] Make Invisi…" at bounding box center [299, 236] width 241 height 301
copy div "Client [PERSON_NAME] [PHONE_NUMBER] [EMAIL_ADDRESS][DOMAIN_NAME] Edit Resend Co…"
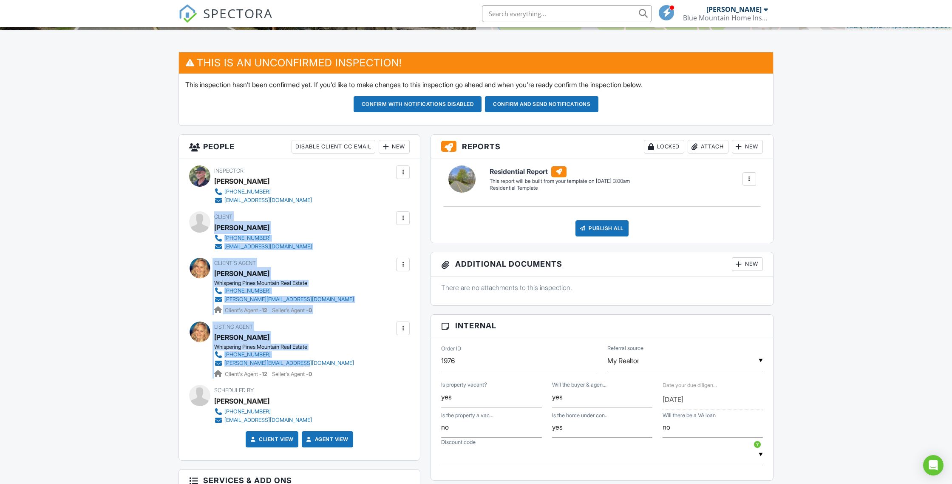
scroll to position [0, 0]
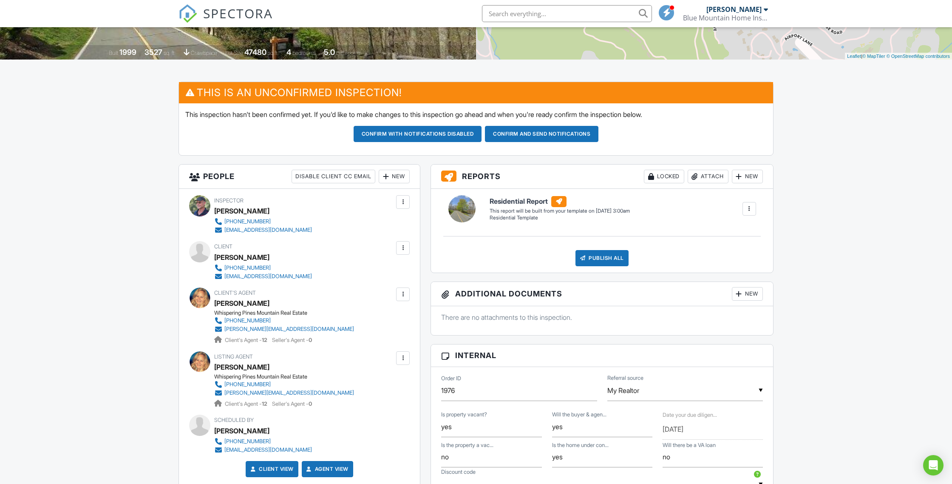
click at [68, 228] on div "Dashboard Templates Contacts Metrics Automations Settings Profile Support Cente…" at bounding box center [476, 441] width 952 height 1163
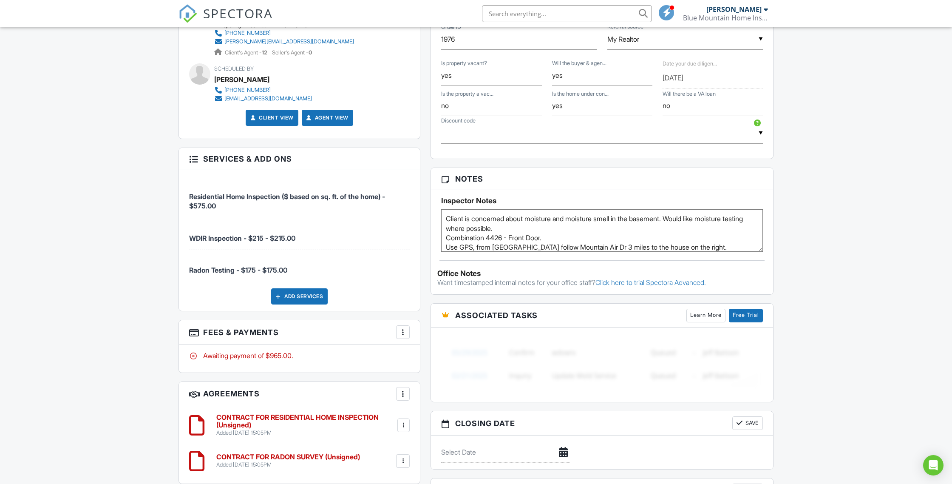
scroll to position [575, 0]
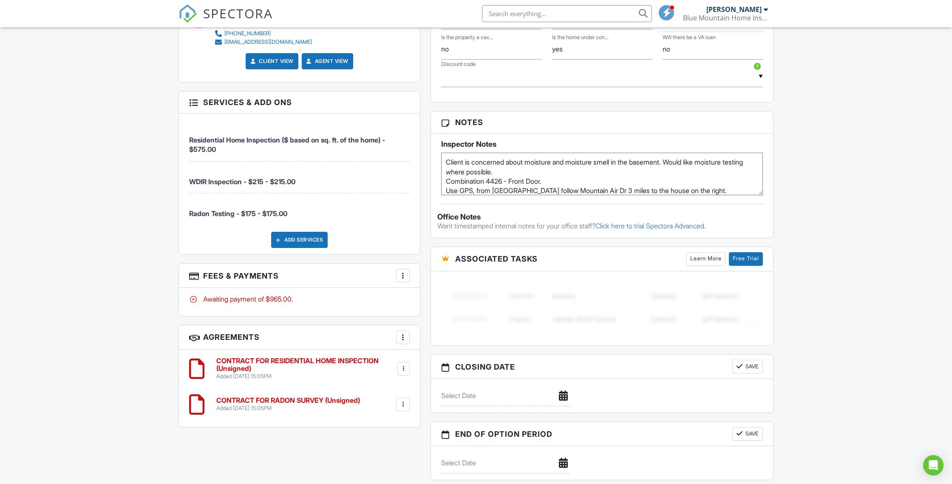
click at [404, 276] on div at bounding box center [403, 275] width 8 height 8
click at [437, 302] on li "Edit Fees & Payments" at bounding box center [445, 301] width 89 height 21
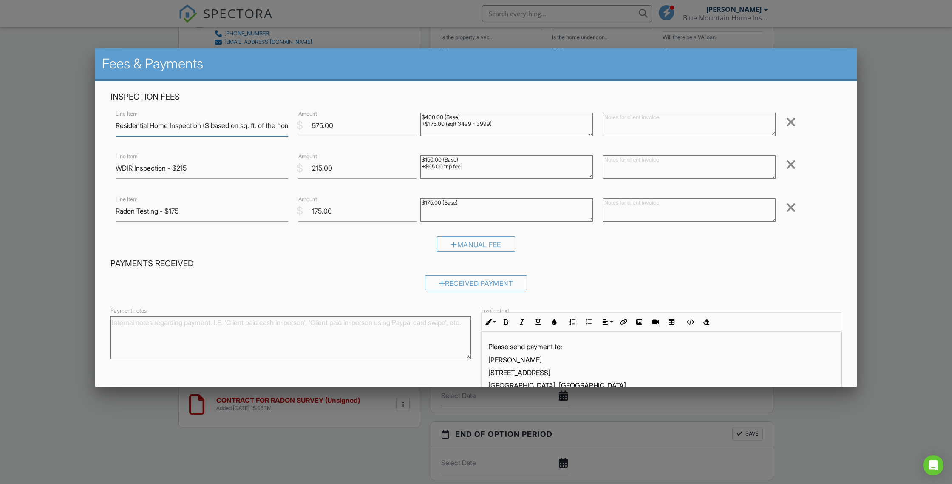
scroll to position [49, 0]
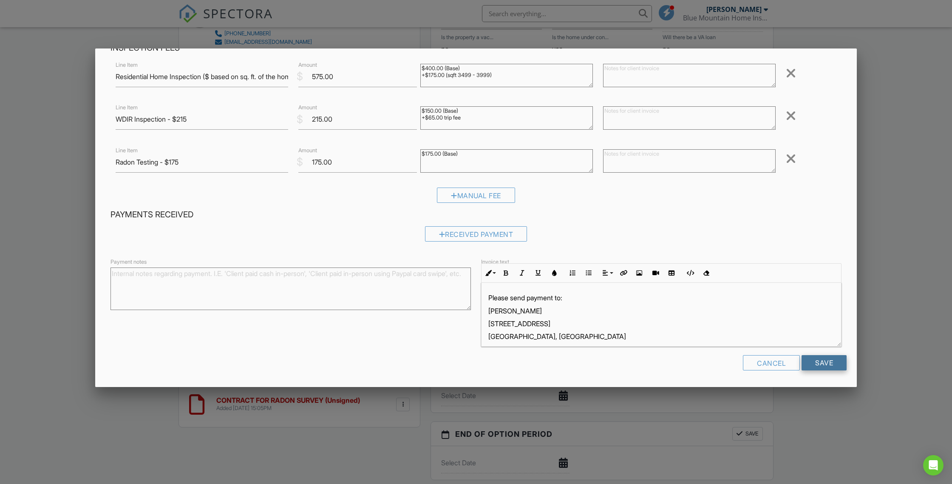
click at [825, 357] on input "Save" at bounding box center [824, 362] width 45 height 15
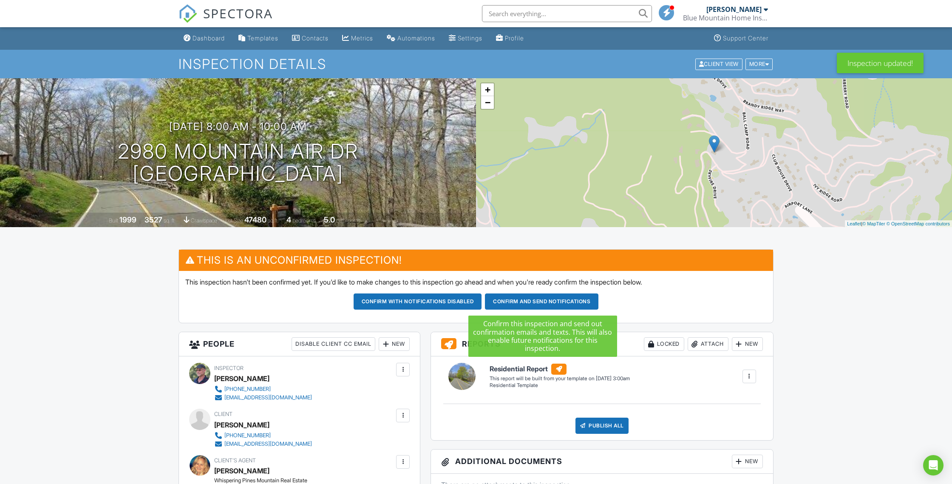
click at [482, 298] on button "Confirm and send notifications" at bounding box center [418, 301] width 128 height 16
